Goal: Task Accomplishment & Management: Manage account settings

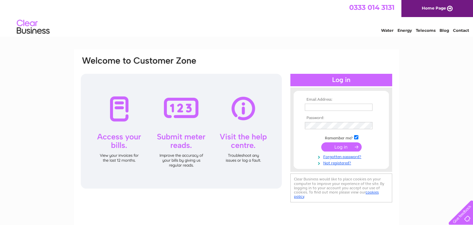
click at [322, 104] on input "text" at bounding box center [339, 107] width 68 height 7
type input "forres166@gmail.com"
click at [321, 143] on input "submit" at bounding box center [341, 147] width 40 height 9
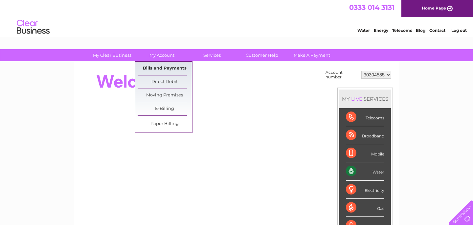
click at [172, 65] on link "Bills and Payments" at bounding box center [165, 68] width 54 height 13
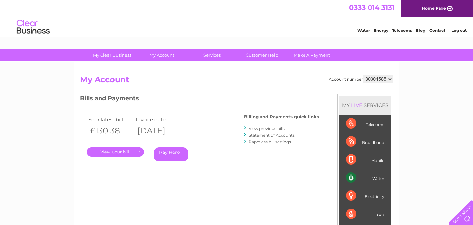
click at [123, 153] on link "." at bounding box center [115, 152] width 57 height 10
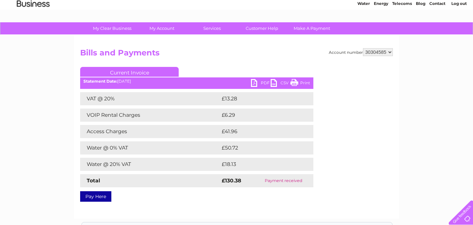
scroll to position [27, 0]
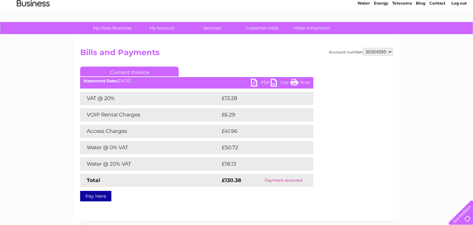
click at [257, 84] on link "PDF" at bounding box center [261, 84] width 20 height 10
